Goal: Navigation & Orientation: Find specific page/section

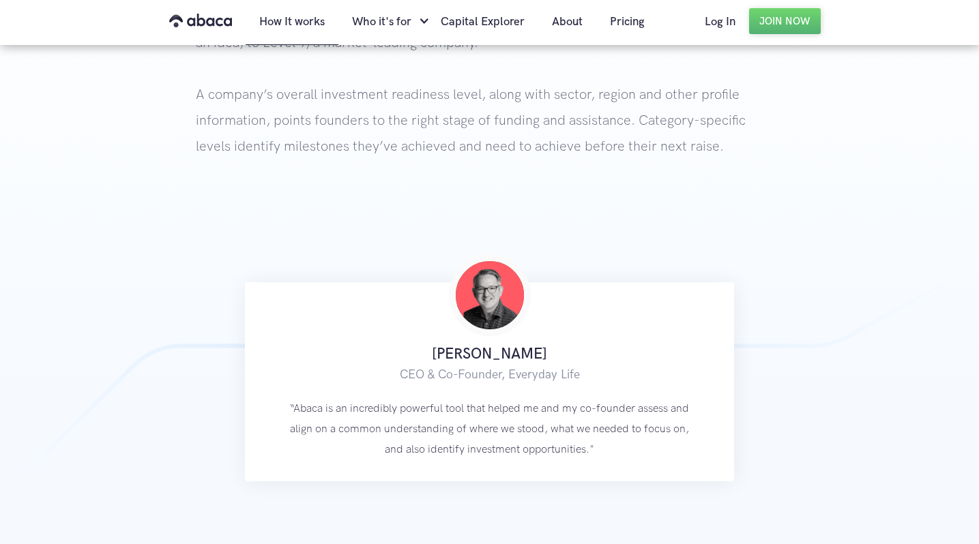
scroll to position [452, 0]
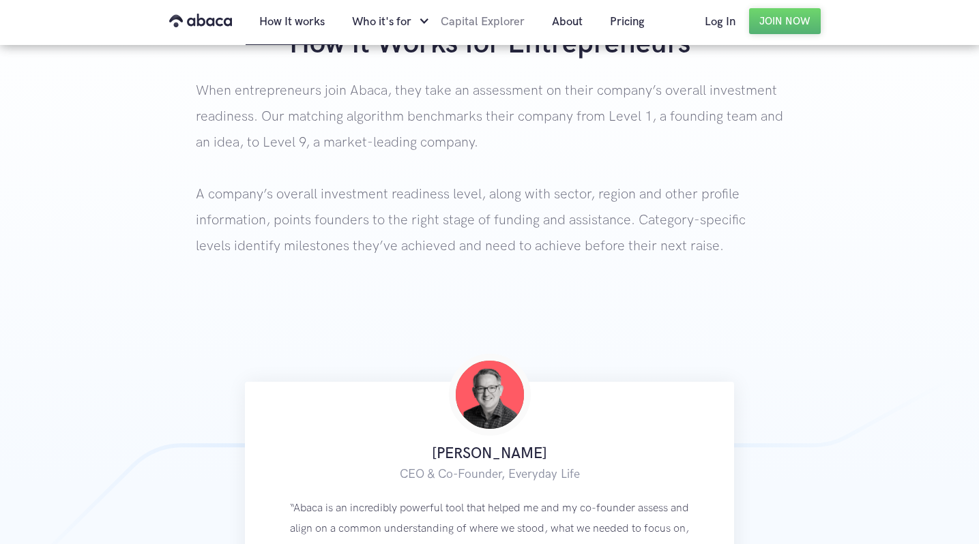
click at [478, 20] on link "Capital Explorer" at bounding box center [482, 22] width 111 height 46
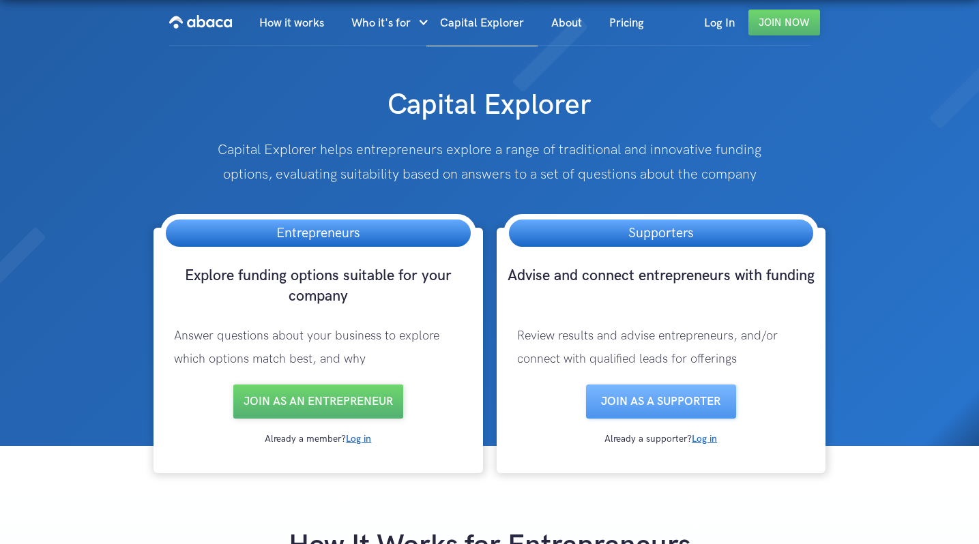
click at [291, 234] on h3 "Entrepreneurs" at bounding box center [318, 233] width 111 height 27
